Goal: Transaction & Acquisition: Obtain resource

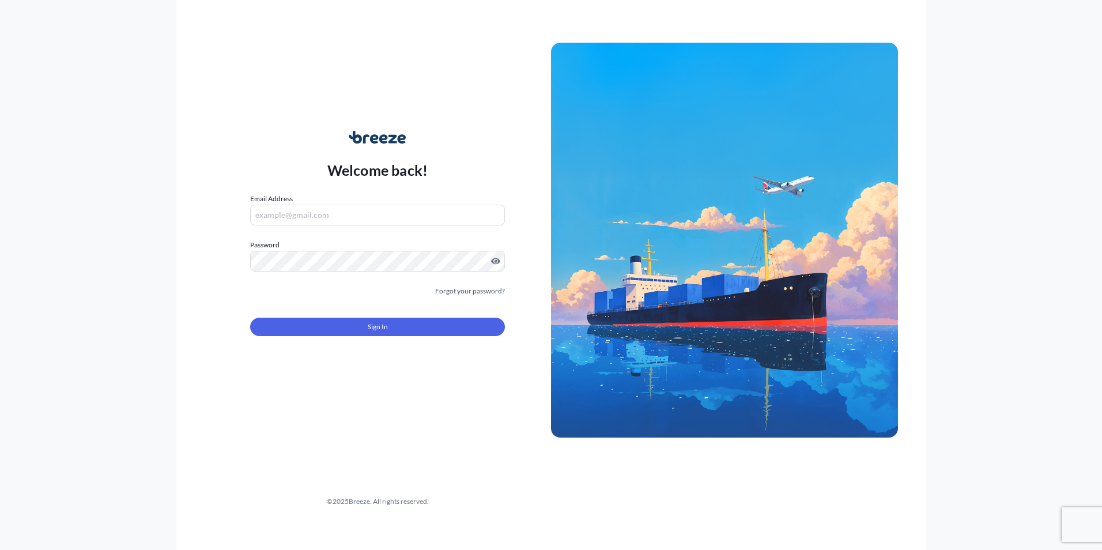
type input "[PERSON_NAME][EMAIL_ADDRESS][PERSON_NAME][DOMAIN_NAME]"
click at [362, 336] on form "Email Address [PERSON_NAME][EMAIL_ADDRESS][PERSON_NAME][DOMAIN_NAME] Password M…" at bounding box center [377, 271] width 255 height 157
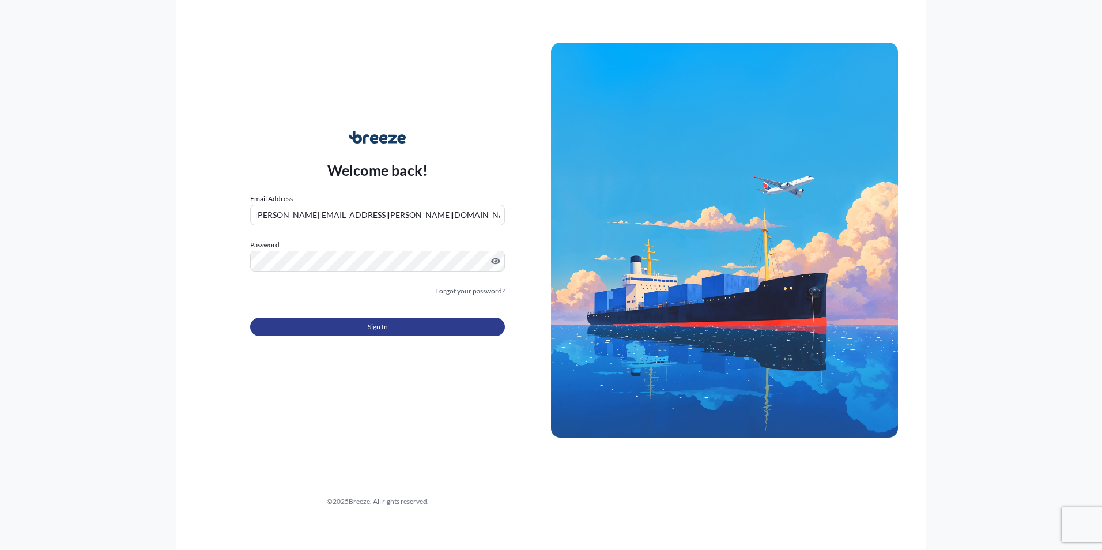
click at [368, 330] on span "Sign In" at bounding box center [378, 327] width 20 height 12
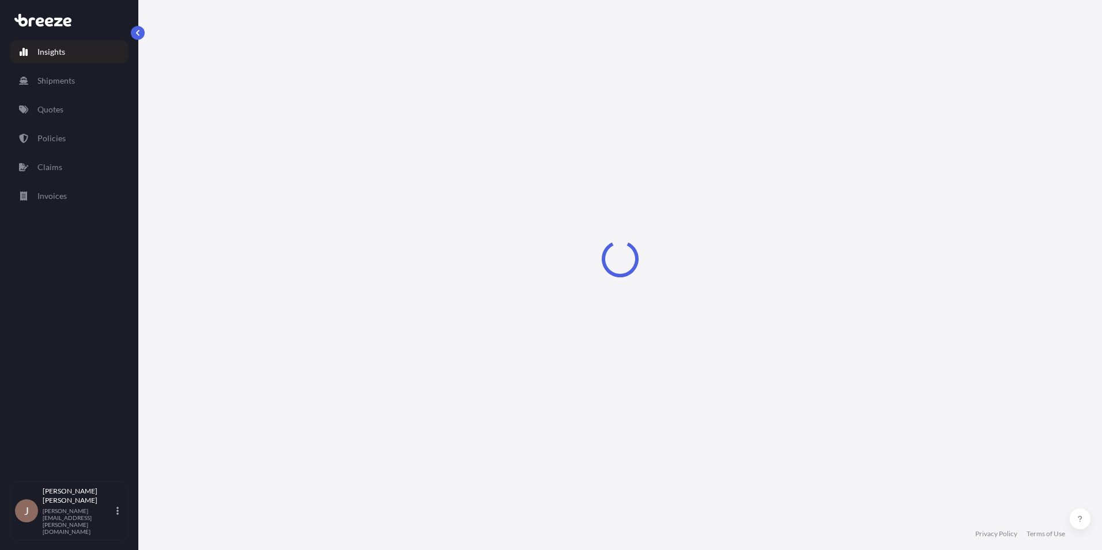
select select "2025"
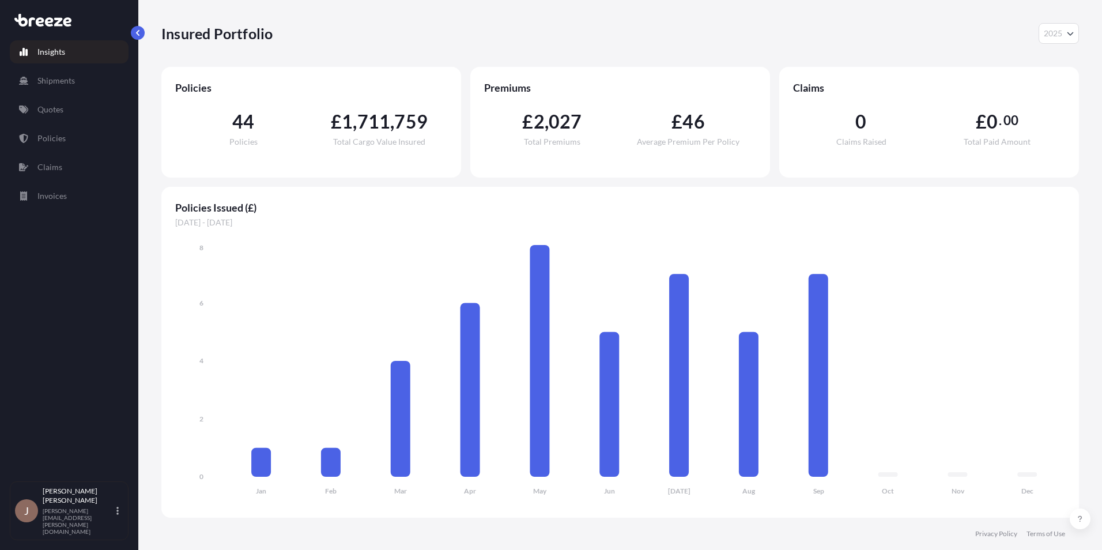
click at [62, 97] on div "Insights Shipments Quotes Policies Claims Invoices" at bounding box center [69, 255] width 119 height 451
click at [62, 107] on p "Quotes" at bounding box center [50, 110] width 26 height 12
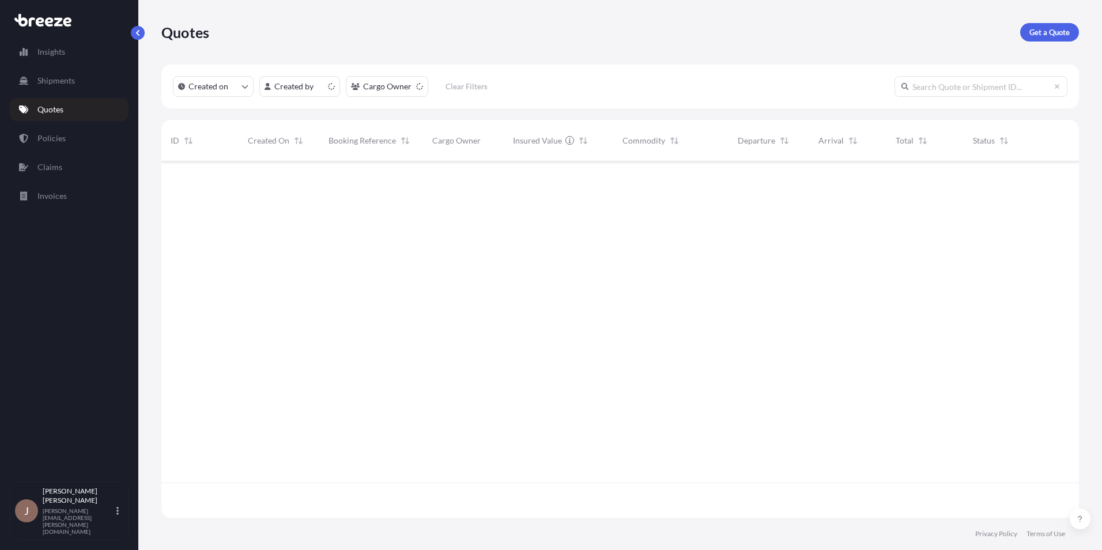
scroll to position [354, 909]
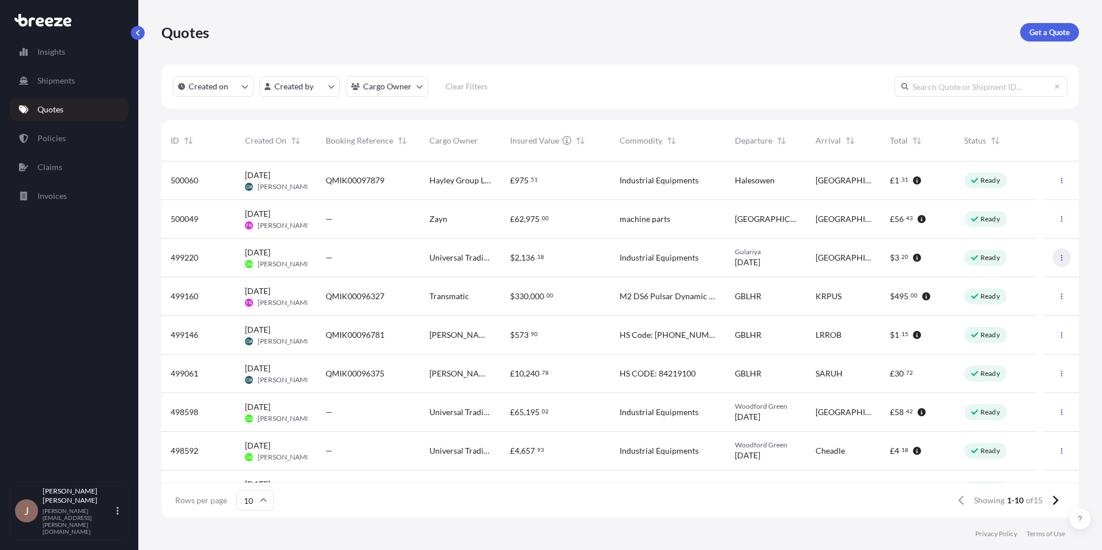
click at [1058, 258] on icon "button" at bounding box center [1061, 257] width 7 height 7
click at [1020, 277] on p "Duplicate quote" at bounding box center [1008, 281] width 58 height 12
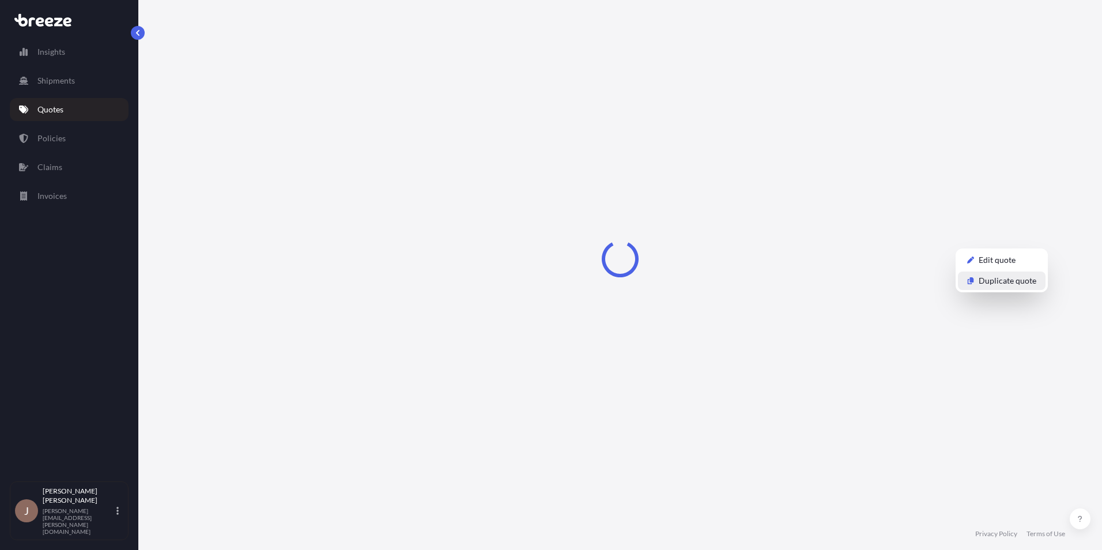
select select "Road"
select select "1"
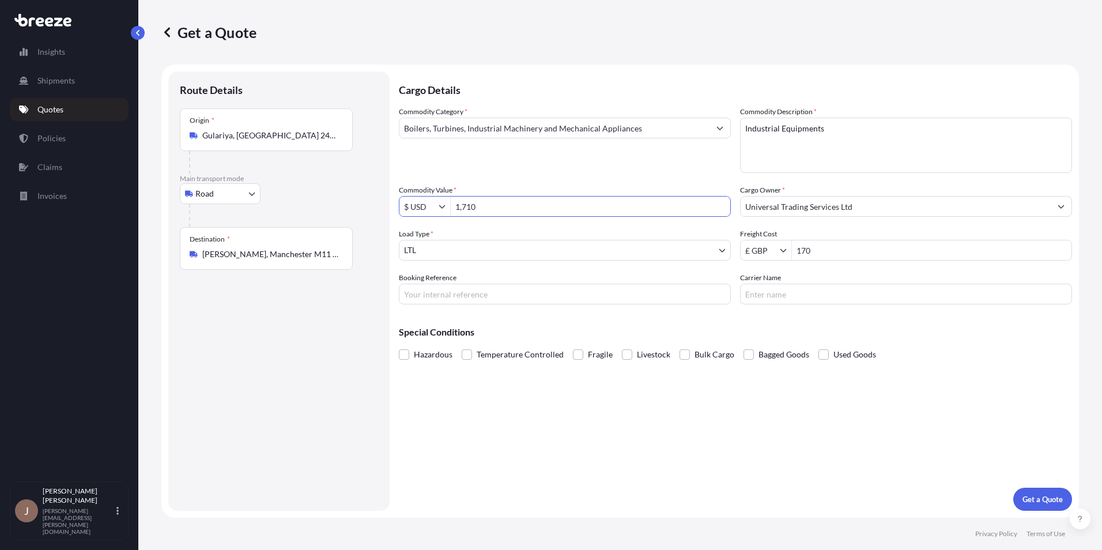
drag, startPoint x: 483, startPoint y: 206, endPoint x: 441, endPoint y: 199, distance: 42.1
click at [441, 199] on div "$ USD 1,710" at bounding box center [565, 206] width 332 height 21
paste input "763.78"
type input "763.78"
click at [774, 420] on div "Cargo Details Commodity Category * Boilers, Turbines, Industrial Machinery and …" at bounding box center [735, 290] width 673 height 439
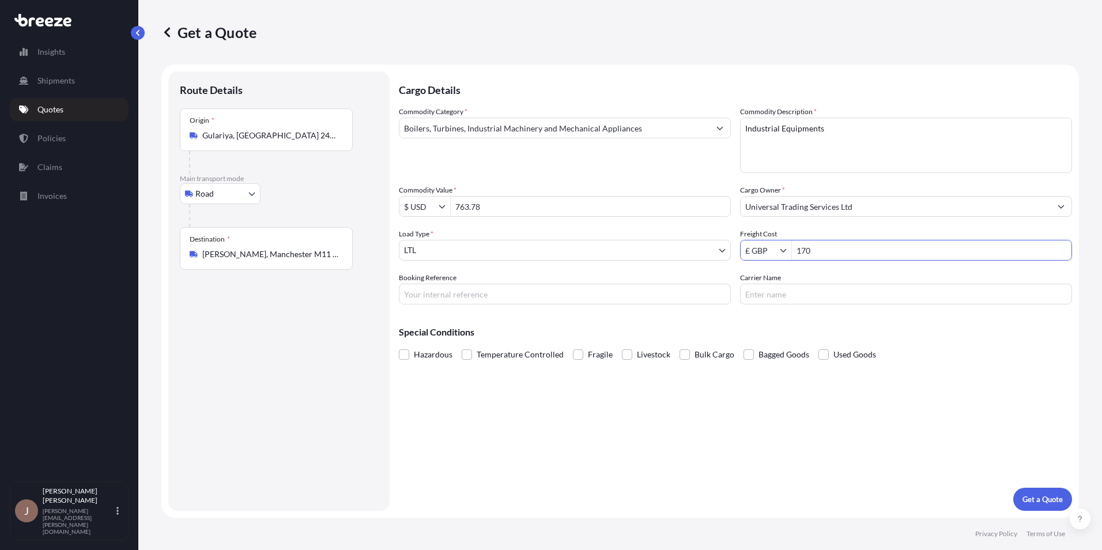
drag, startPoint x: 828, startPoint y: 250, endPoint x: 791, endPoint y: 249, distance: 37.5
click at [791, 249] on div "£ GBP 170" at bounding box center [906, 250] width 332 height 21
type input "5"
type input "225"
click at [826, 451] on div "Cargo Details Commodity Category * Boilers, Turbines, Industrial Machinery and …" at bounding box center [735, 290] width 673 height 439
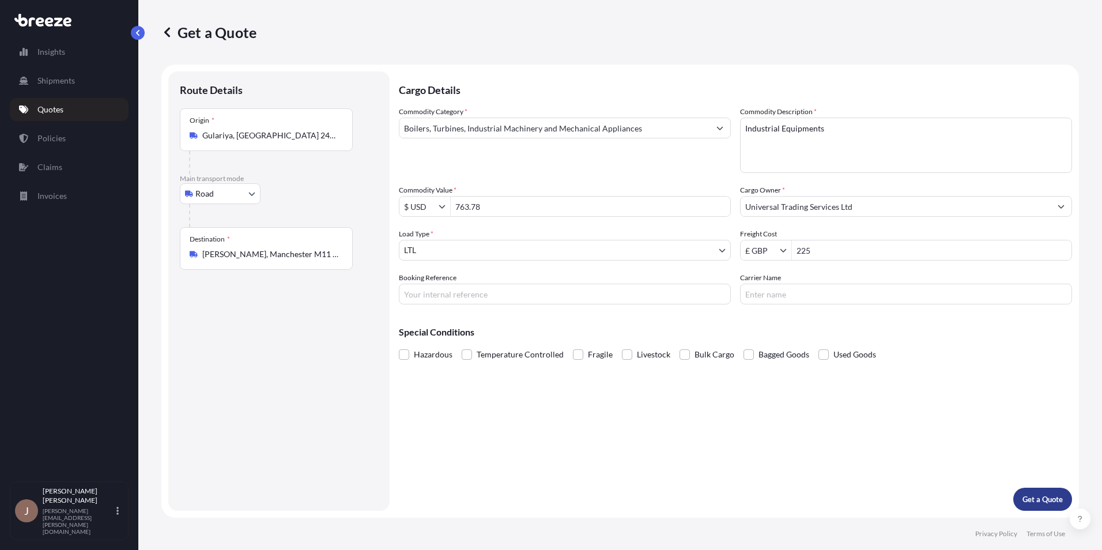
click at [1049, 501] on p "Get a Quote" at bounding box center [1043, 499] width 40 height 12
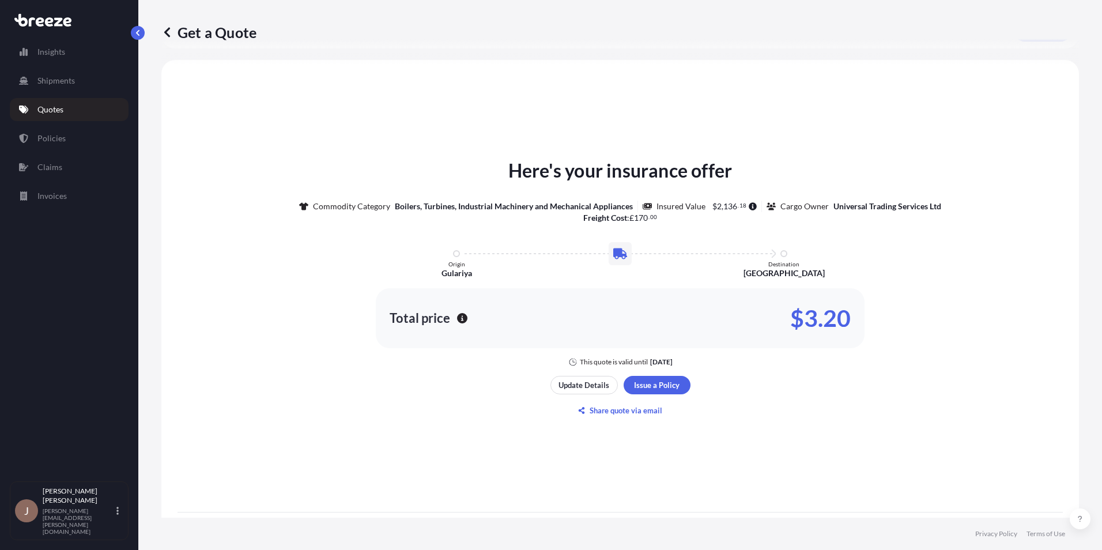
scroll to position [536, 0]
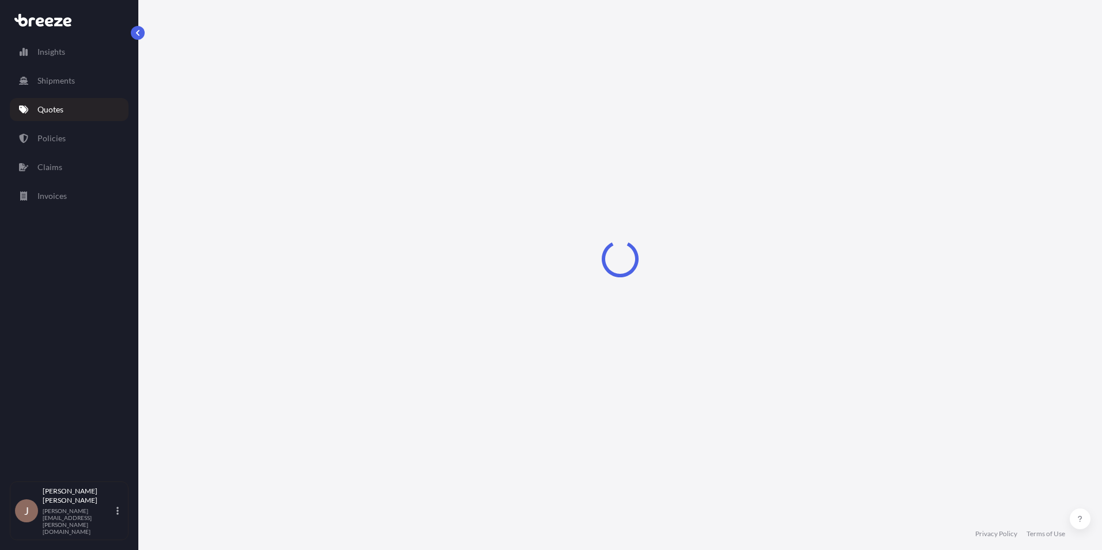
select select "Road"
select select "1"
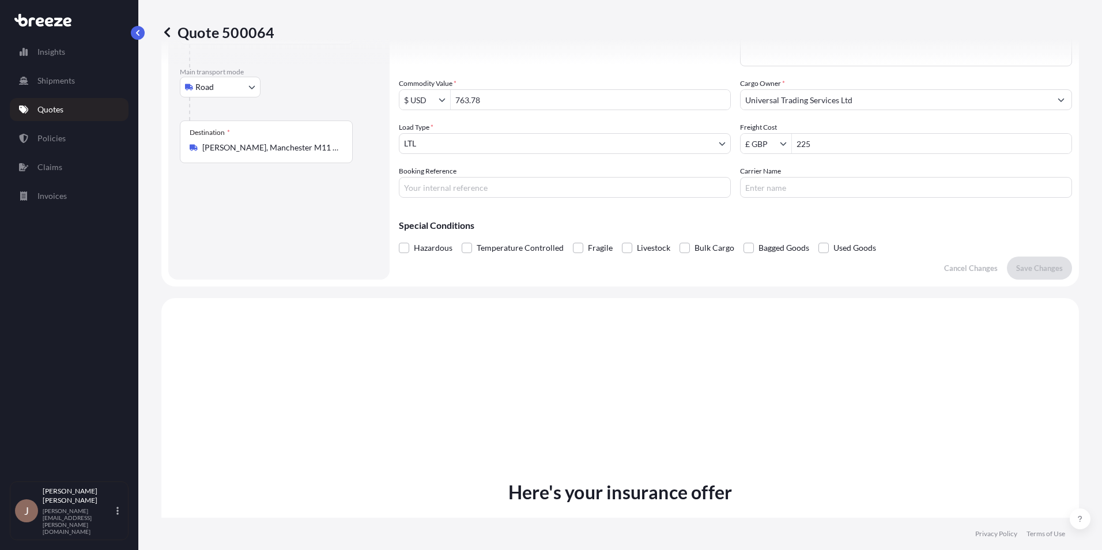
scroll to position [1, 0]
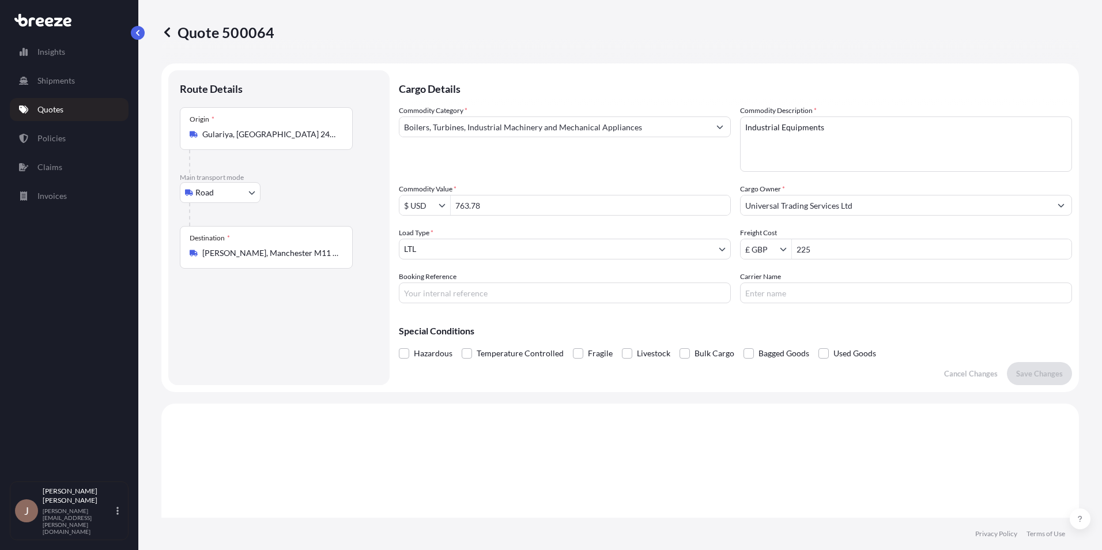
click at [442, 206] on icon "Show suggestions" at bounding box center [442, 205] width 6 height 3
click at [414, 259] on div "£ GBP" at bounding box center [425, 253] width 46 height 21
type input "£ GBP"
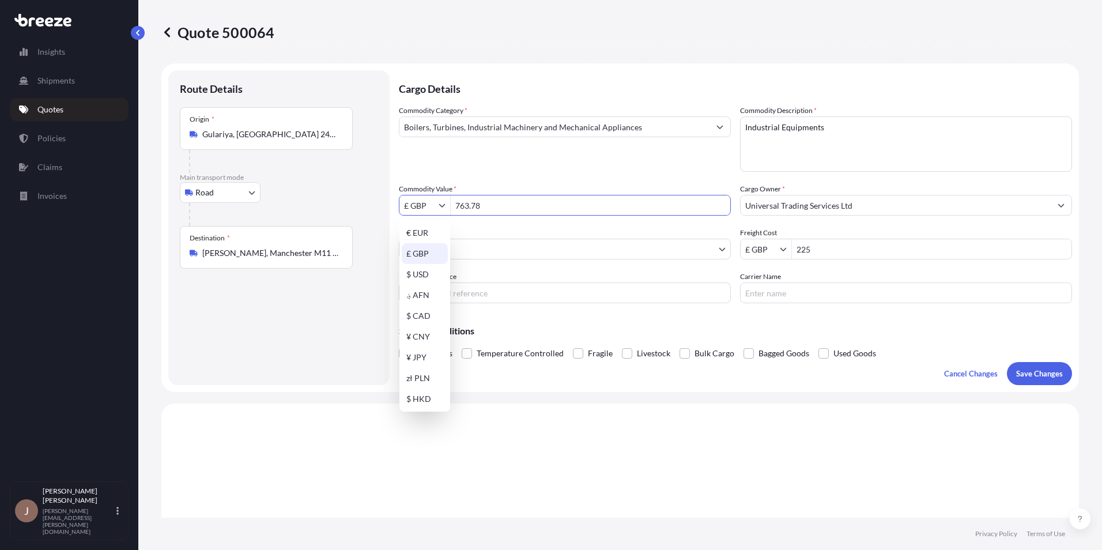
click at [410, 254] on div "£ GBP" at bounding box center [425, 253] width 46 height 21
click at [1039, 374] on p "Save Changes" at bounding box center [1039, 374] width 47 height 12
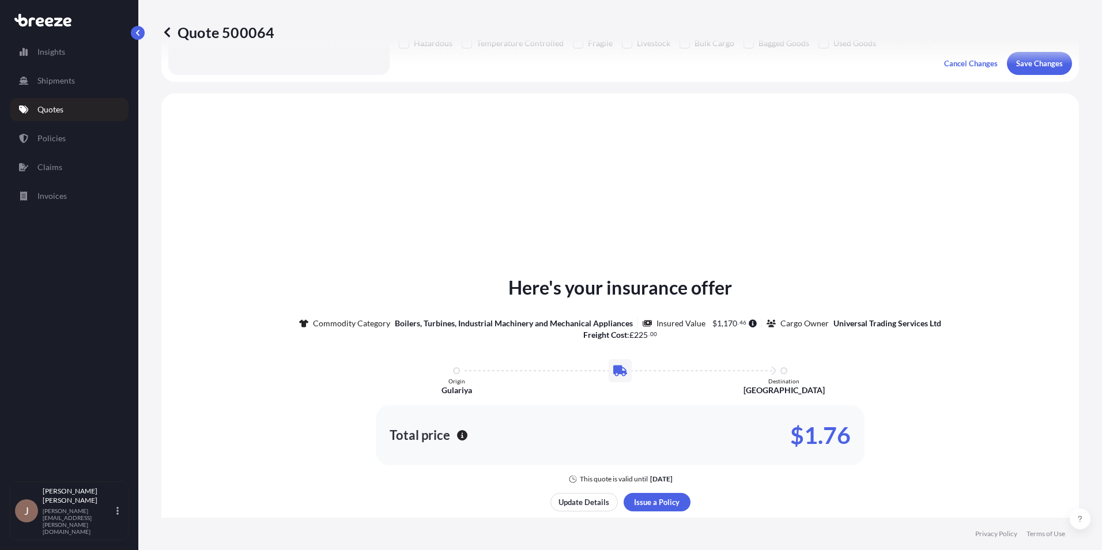
scroll to position [347, 0]
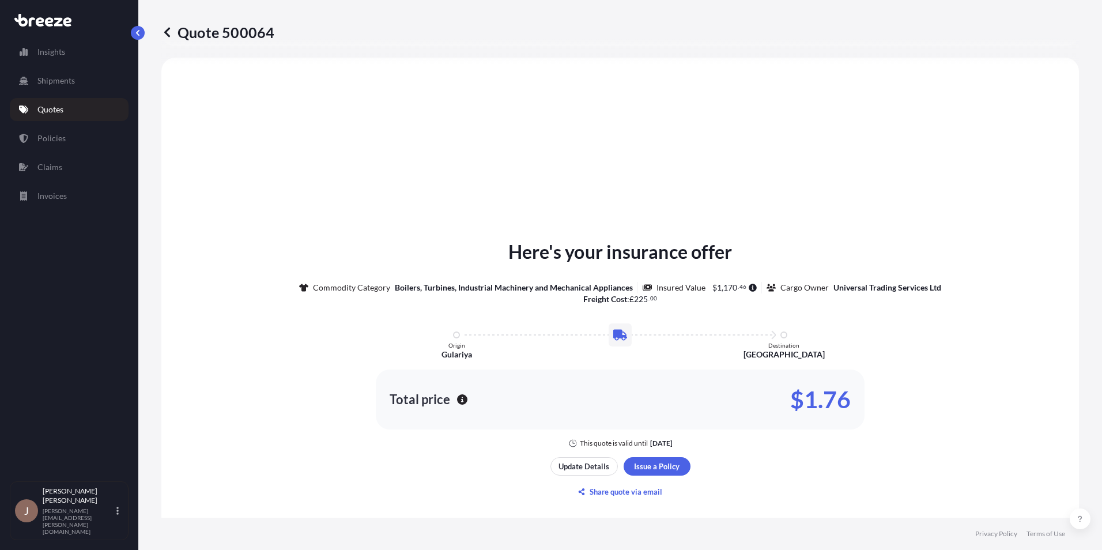
select select "Road"
select select "1"
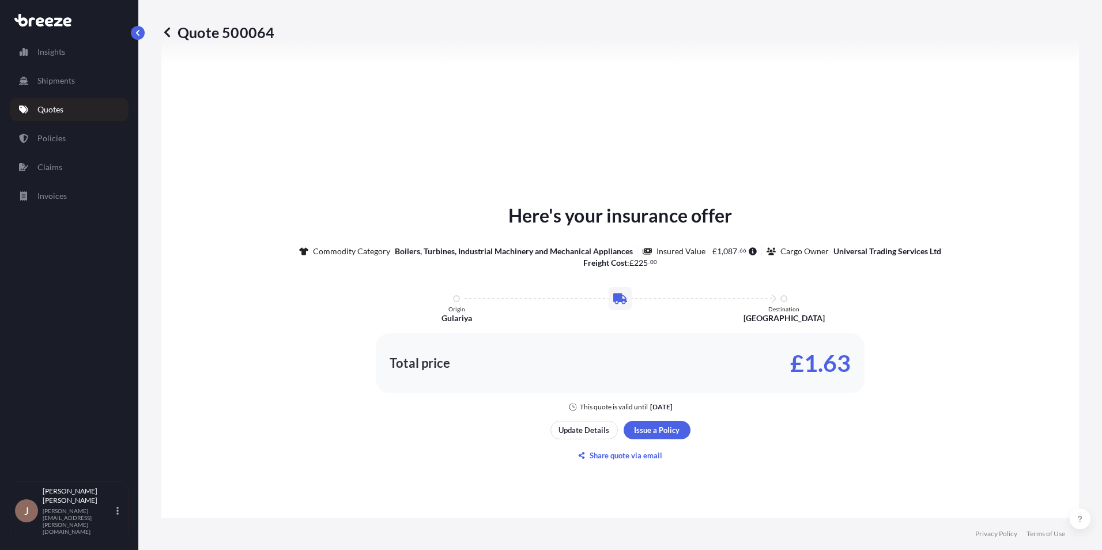
scroll to position [404, 0]
